Goal: Navigation & Orientation: Go to known website

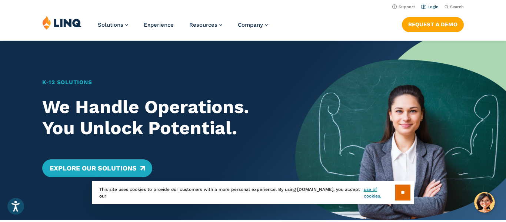
click at [433, 6] on link "Login" at bounding box center [429, 6] width 17 height 5
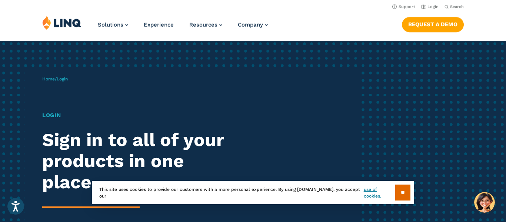
click at [48, 118] on h1 "Login" at bounding box center [139, 115] width 195 height 9
click at [432, 7] on link "Login" at bounding box center [429, 6] width 17 height 5
